Goal: Task Accomplishment & Management: Complete application form

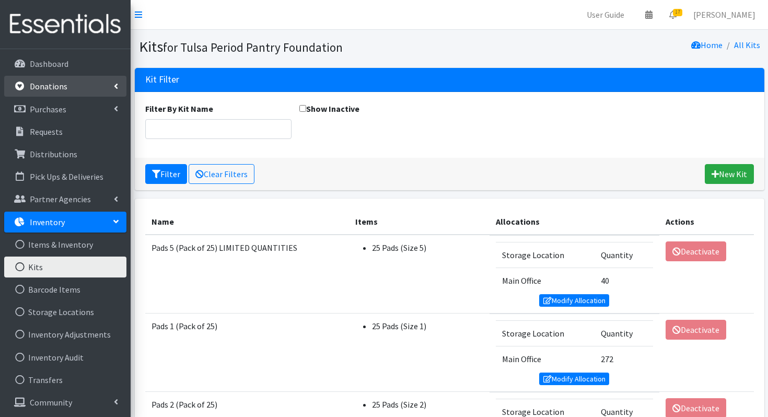
click at [40, 96] on link "Donations" at bounding box center [65, 86] width 122 height 21
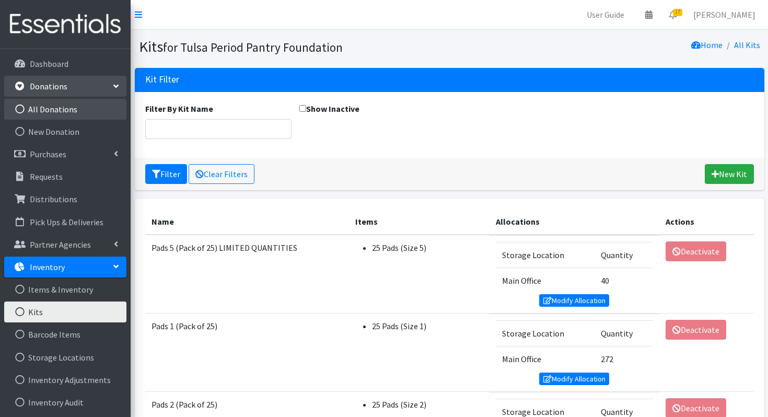
click at [64, 115] on link "All Donations" at bounding box center [65, 109] width 122 height 21
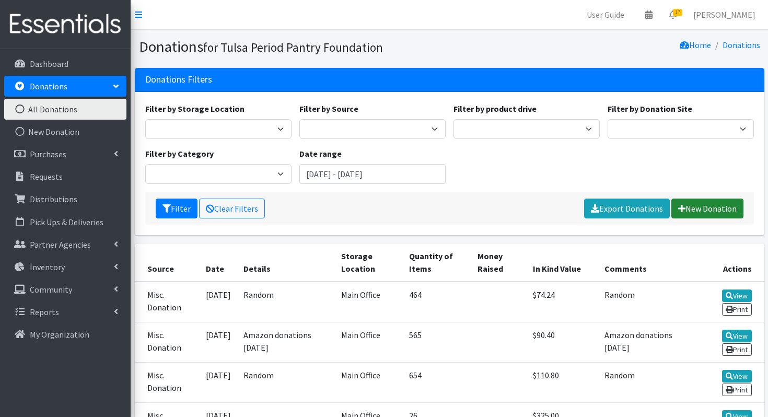
click at [689, 209] on link "New Donation" at bounding box center [707, 208] width 72 height 20
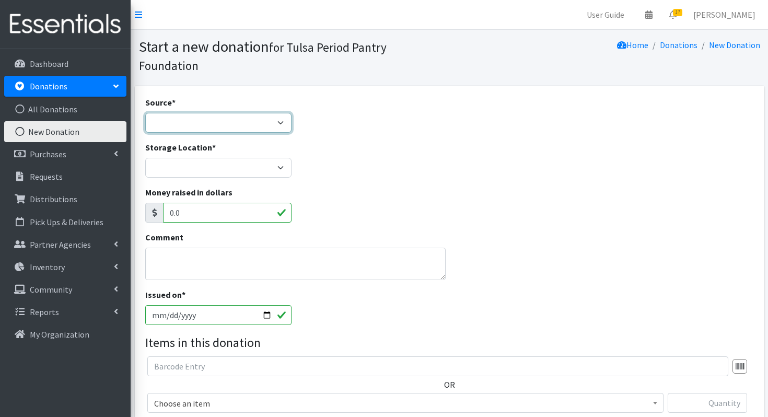
click at [222, 119] on select "Product Drive Manufacturer Donation Site Misc. Donation" at bounding box center [218, 123] width 146 height 20
select select "Misc. Donation"
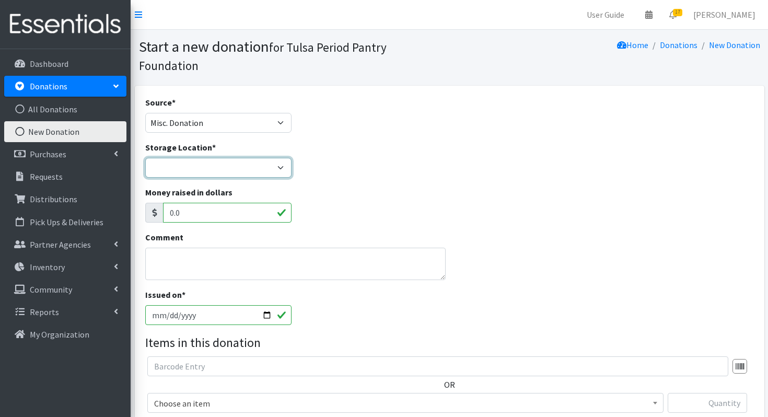
click at [199, 164] on select "Main Office" at bounding box center [218, 168] width 146 height 20
click at [189, 171] on select "Main Office" at bounding box center [218, 168] width 146 height 20
select select "380"
click at [182, 257] on textarea "Comment" at bounding box center [295, 264] width 300 height 32
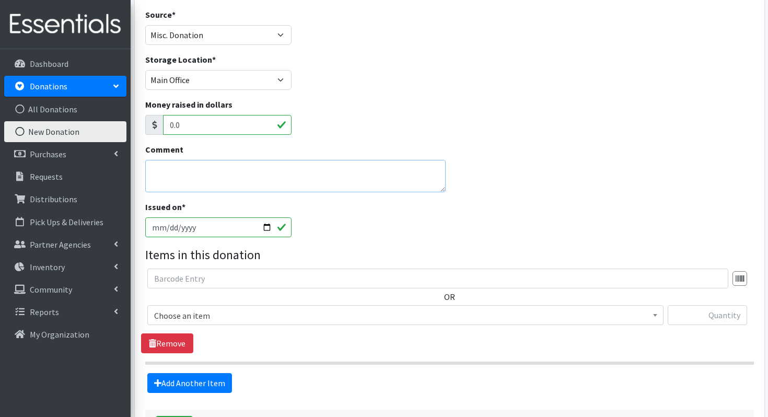
scroll to position [116, 0]
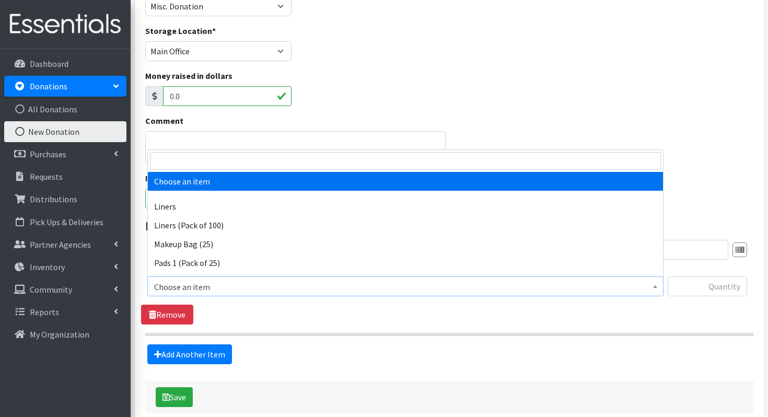
click at [213, 289] on span "Choose an item" at bounding box center [405, 286] width 502 height 15
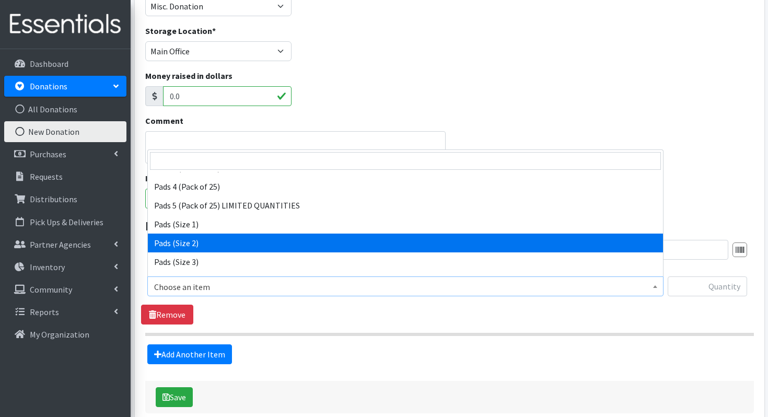
scroll to position [132, 0]
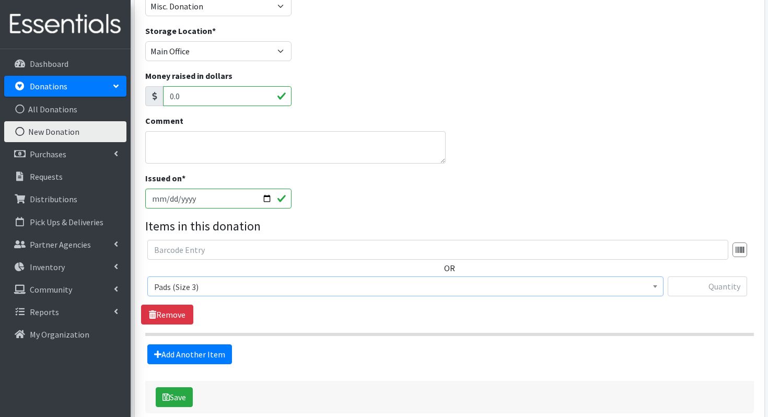
select select "13215"
click at [689, 291] on input "text" at bounding box center [706, 286] width 79 height 20
type input "168"
click at [200, 355] on link "Add Another Item" at bounding box center [189, 354] width 85 height 20
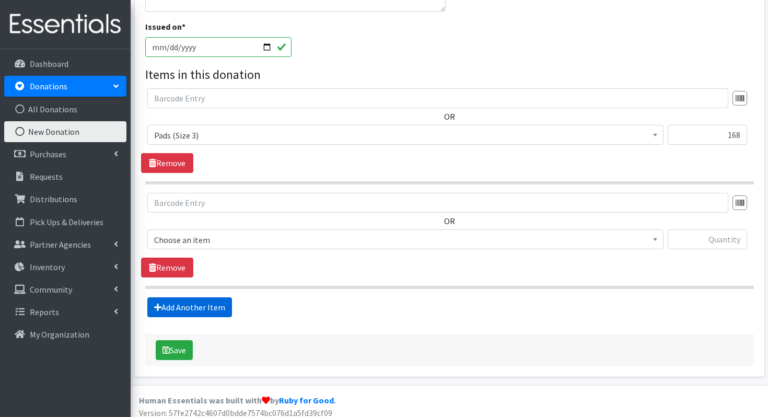
scroll to position [275, 0]
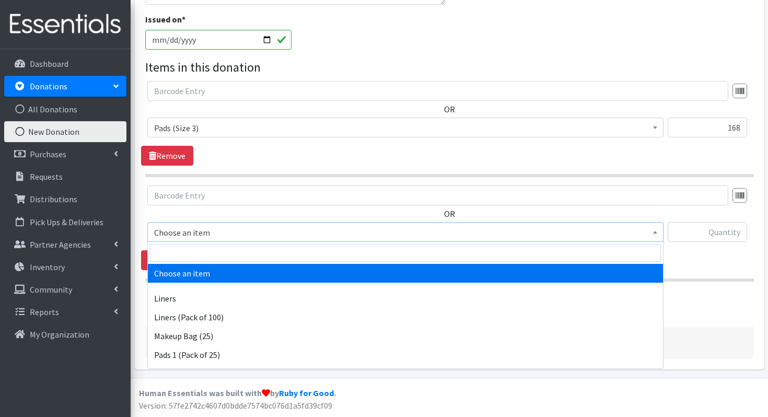
click at [199, 230] on span "Choose an item" at bounding box center [405, 232] width 502 height 15
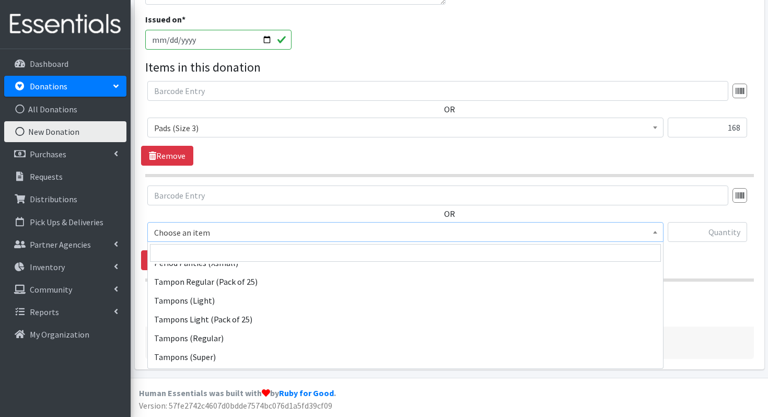
scroll to position [356, 0]
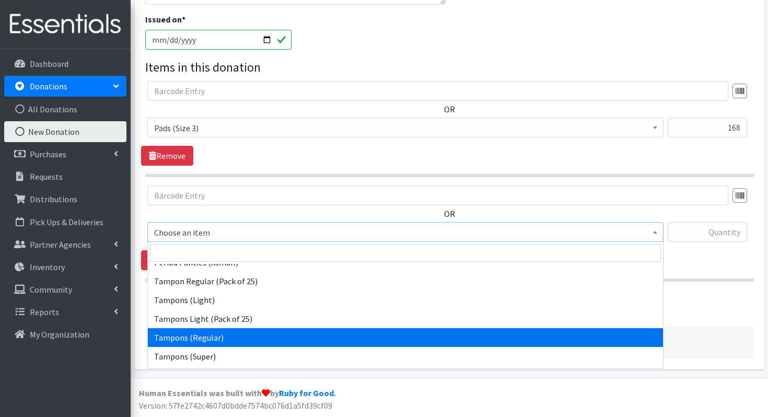
select select "13212"
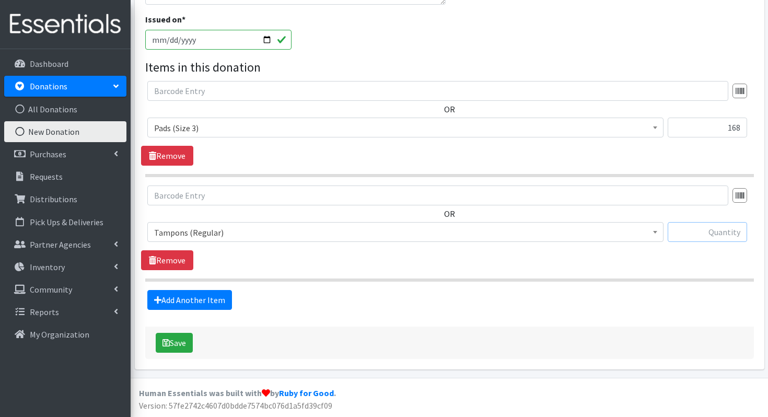
click at [710, 239] on input "text" at bounding box center [706, 232] width 79 height 20
type input "6"
type input "500"
click at [173, 346] on button "Save" at bounding box center [174, 343] width 37 height 20
